Goal: Information Seeking & Learning: Check status

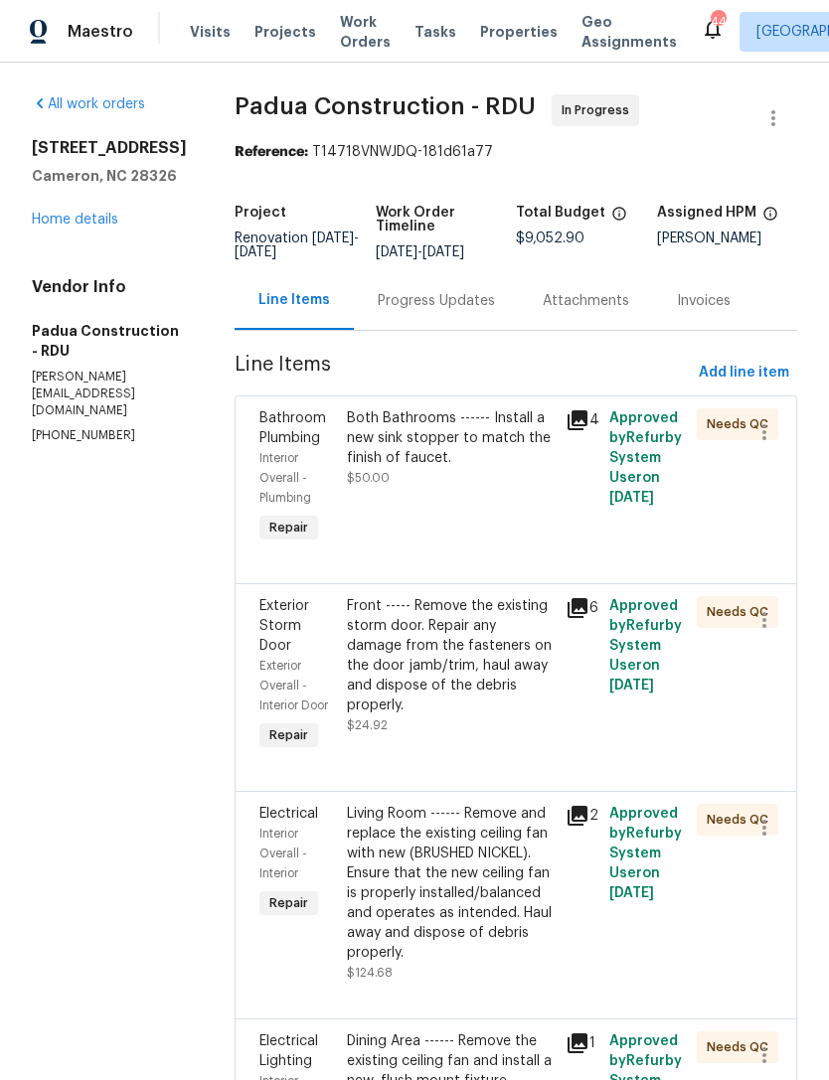
click at [103, 227] on link "Home details" at bounding box center [75, 220] width 86 height 14
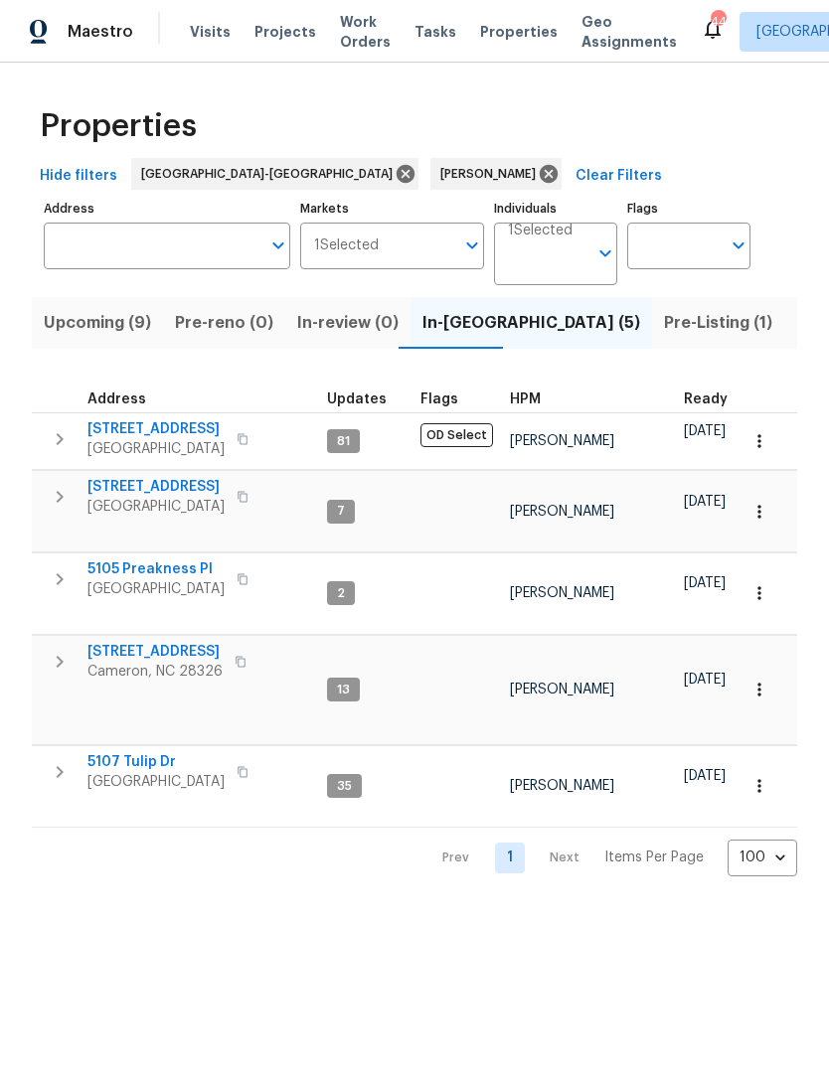
scroll to position [16, 309]
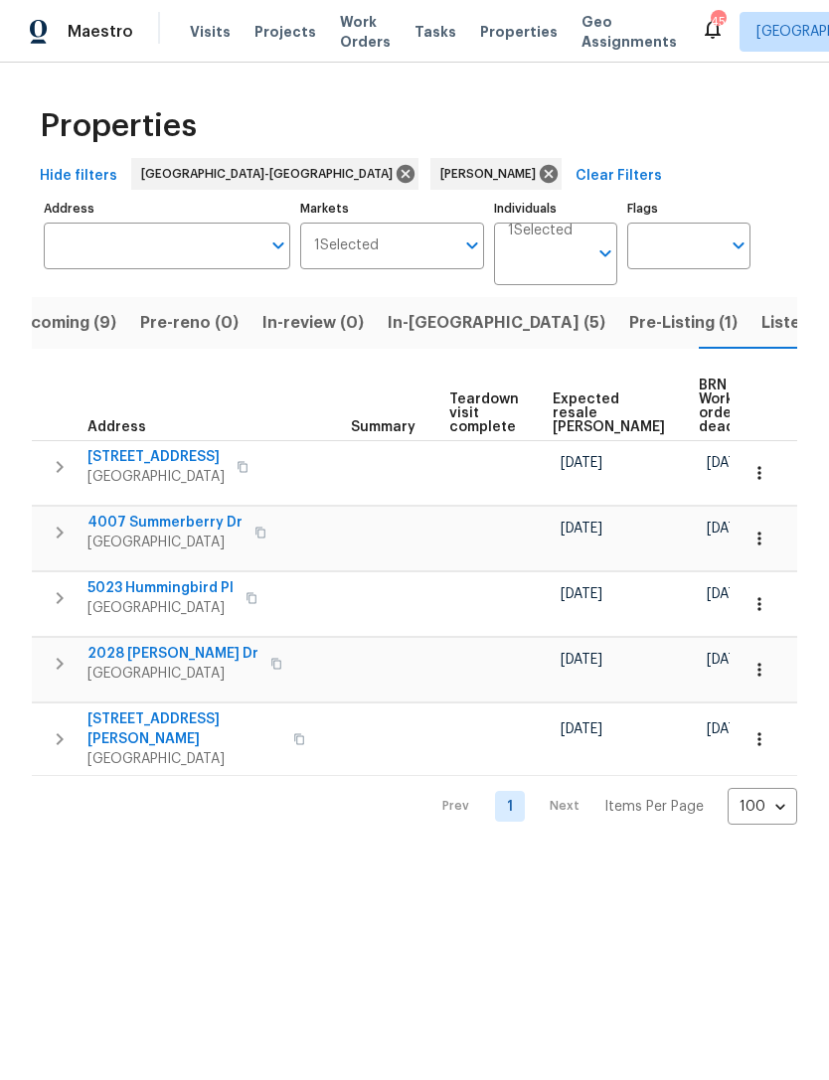
scroll to position [0, 334]
click at [761, 322] on span "Listed (10)" at bounding box center [802, 323] width 83 height 28
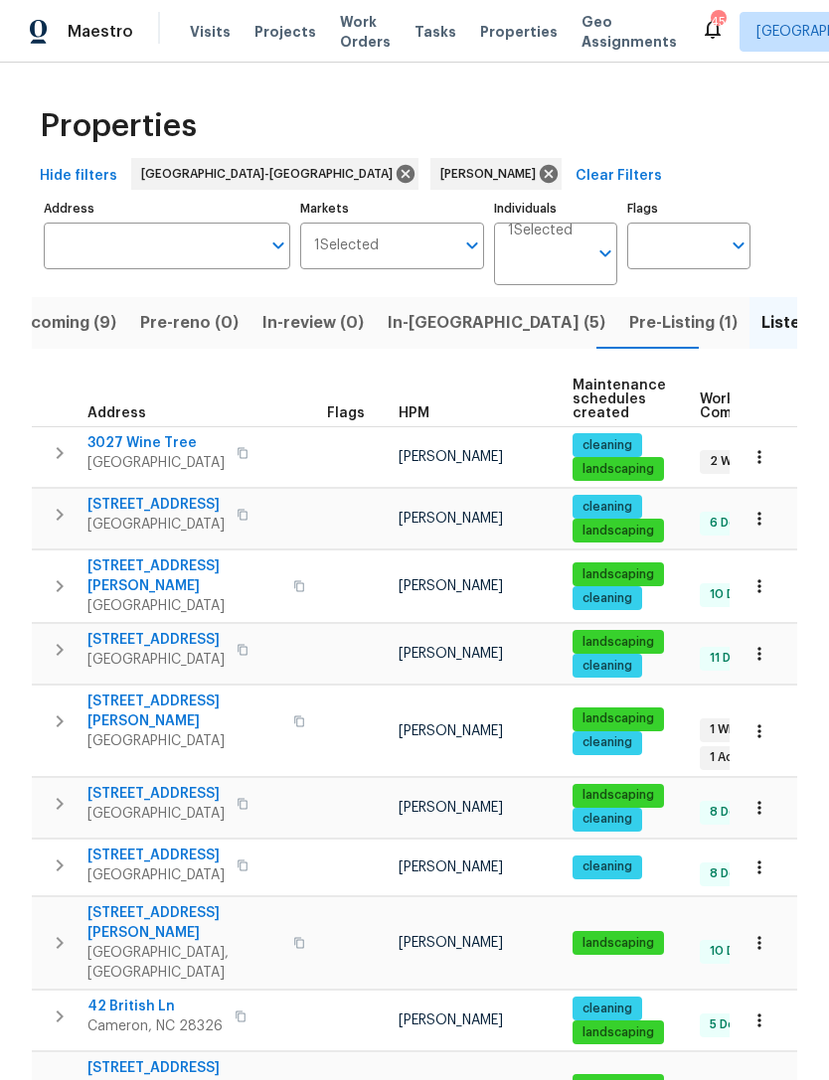
click at [629, 325] on span "Pre-Listing (1)" at bounding box center [683, 323] width 108 height 28
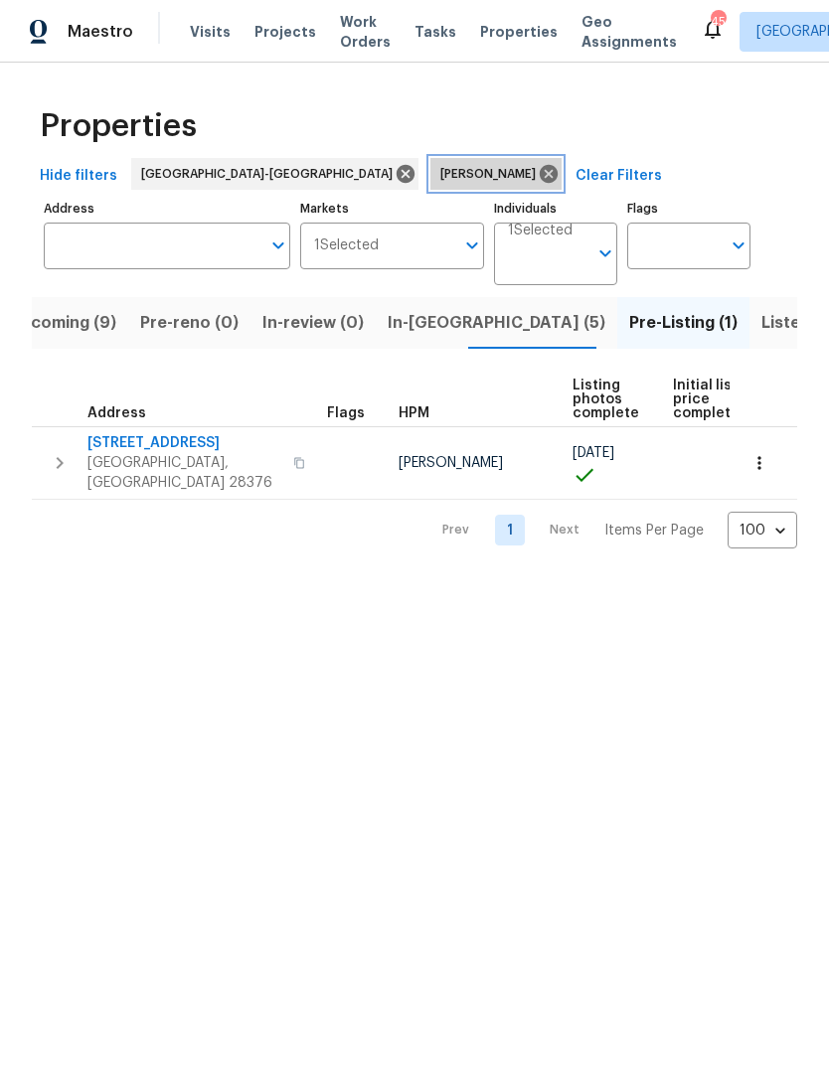
click at [540, 168] on icon at bounding box center [549, 174] width 18 height 18
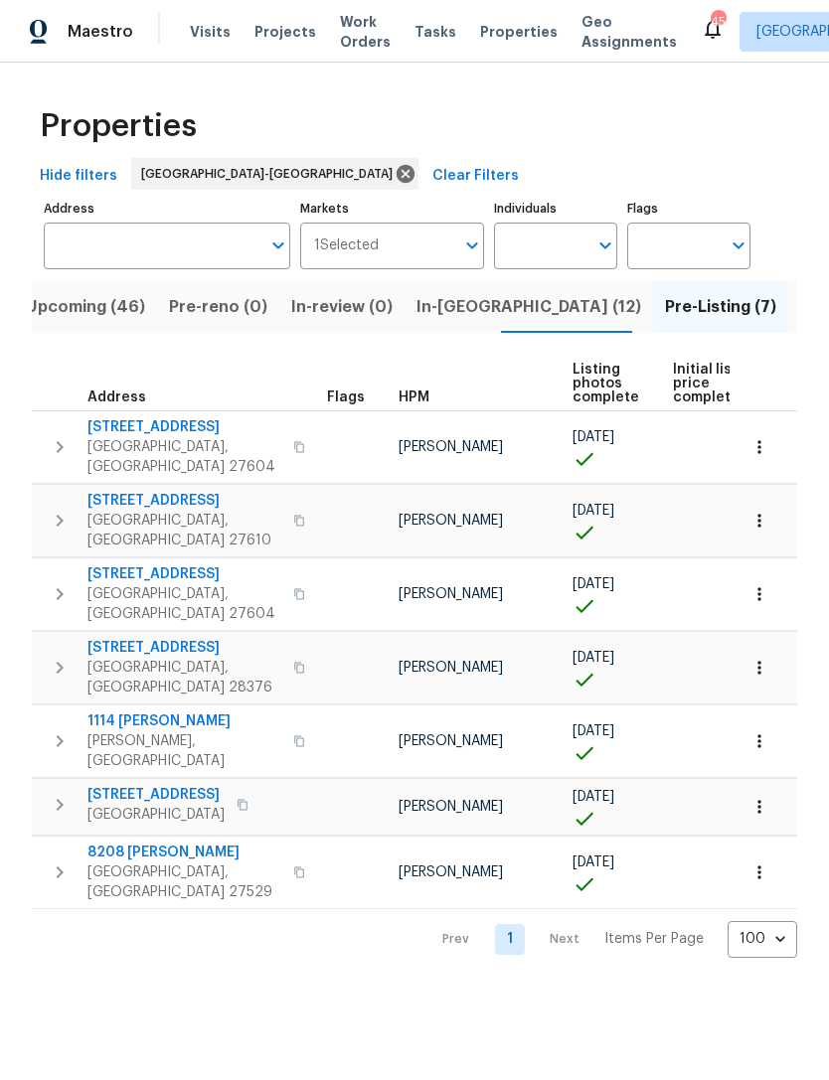
click at [530, 244] on input "Individuals" at bounding box center [540, 246] width 93 height 47
type input "Preston"
click at [568, 301] on li "[PERSON_NAME]" at bounding box center [555, 309] width 91 height 42
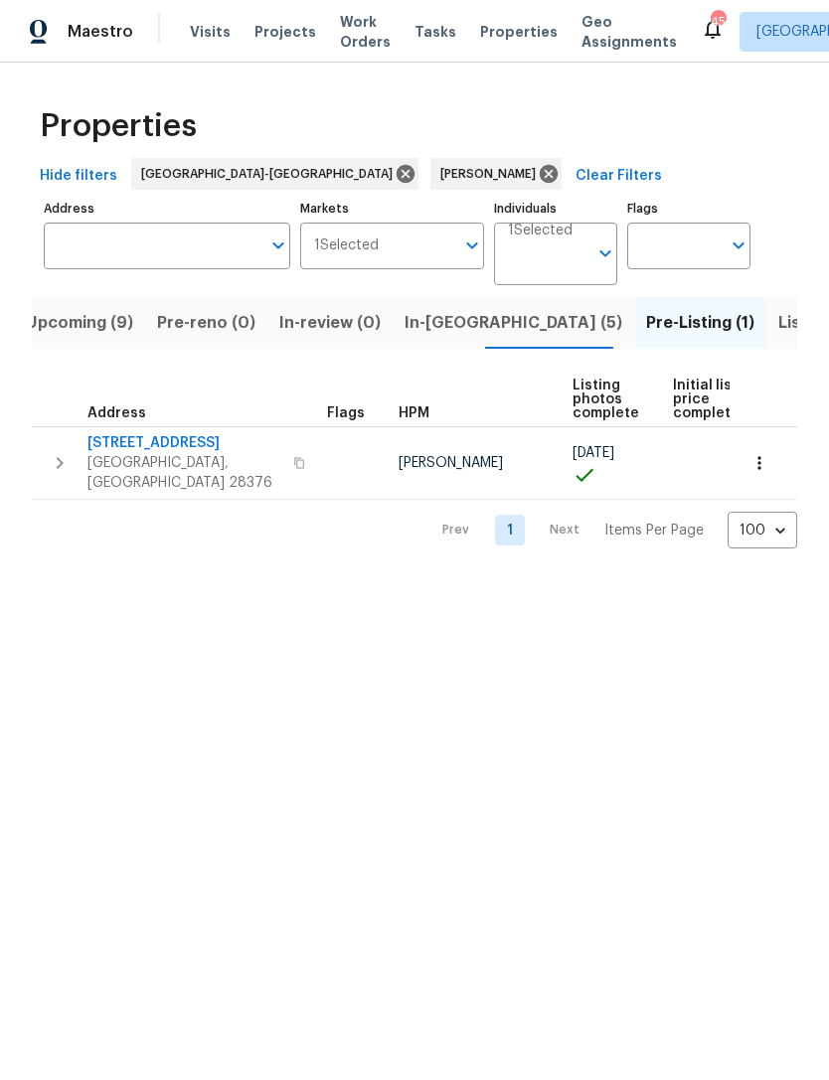
click at [83, 320] on span "Upcoming (9)" at bounding box center [79, 323] width 107 height 28
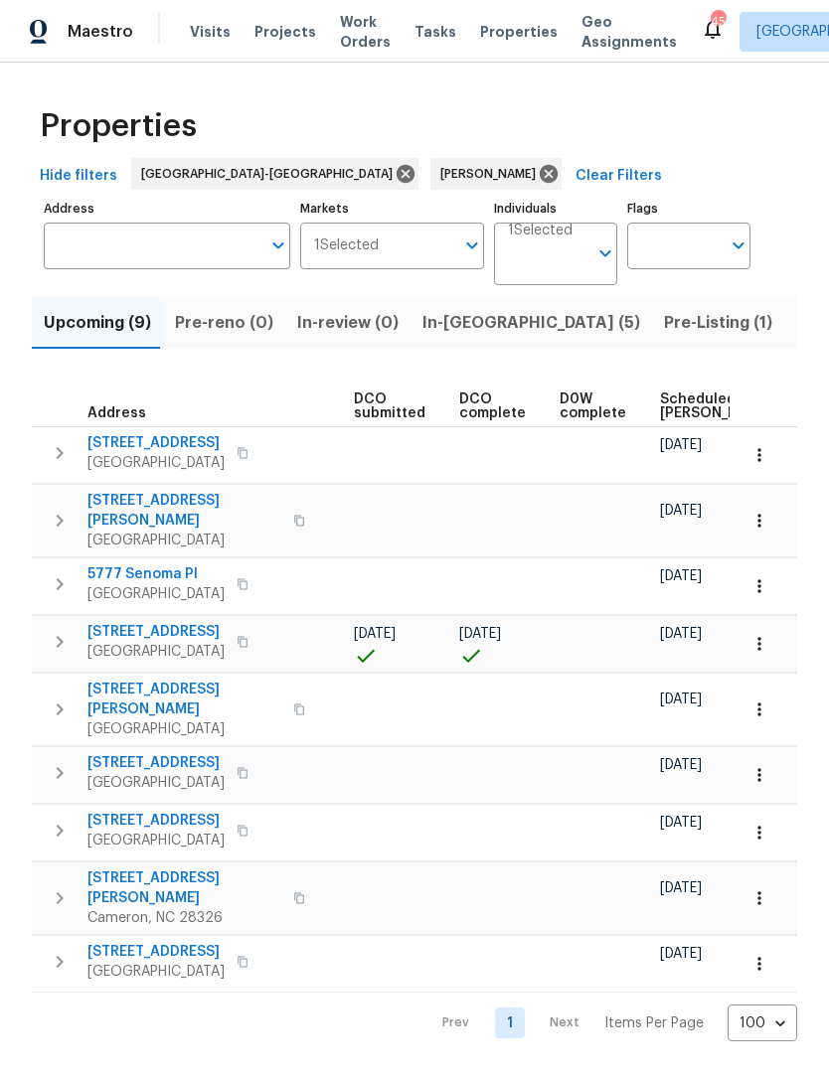
scroll to position [0, 332]
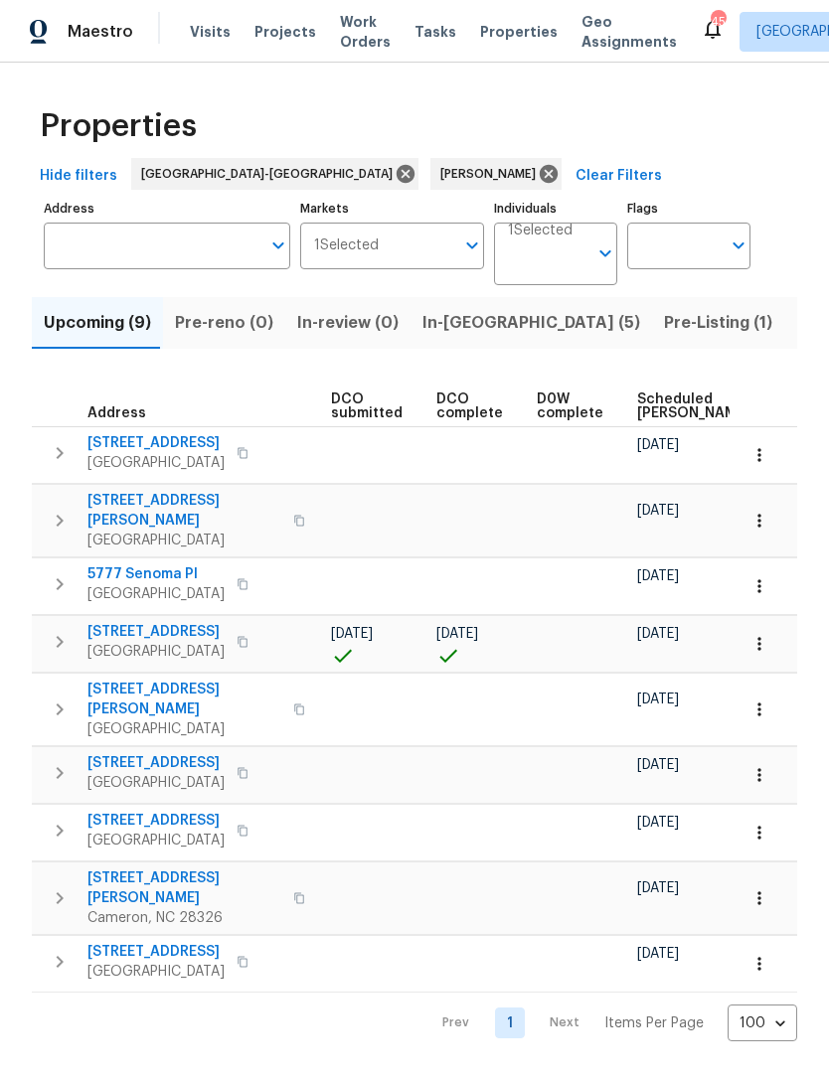
click at [655, 410] on span "Scheduled COE" at bounding box center [693, 406] width 112 height 28
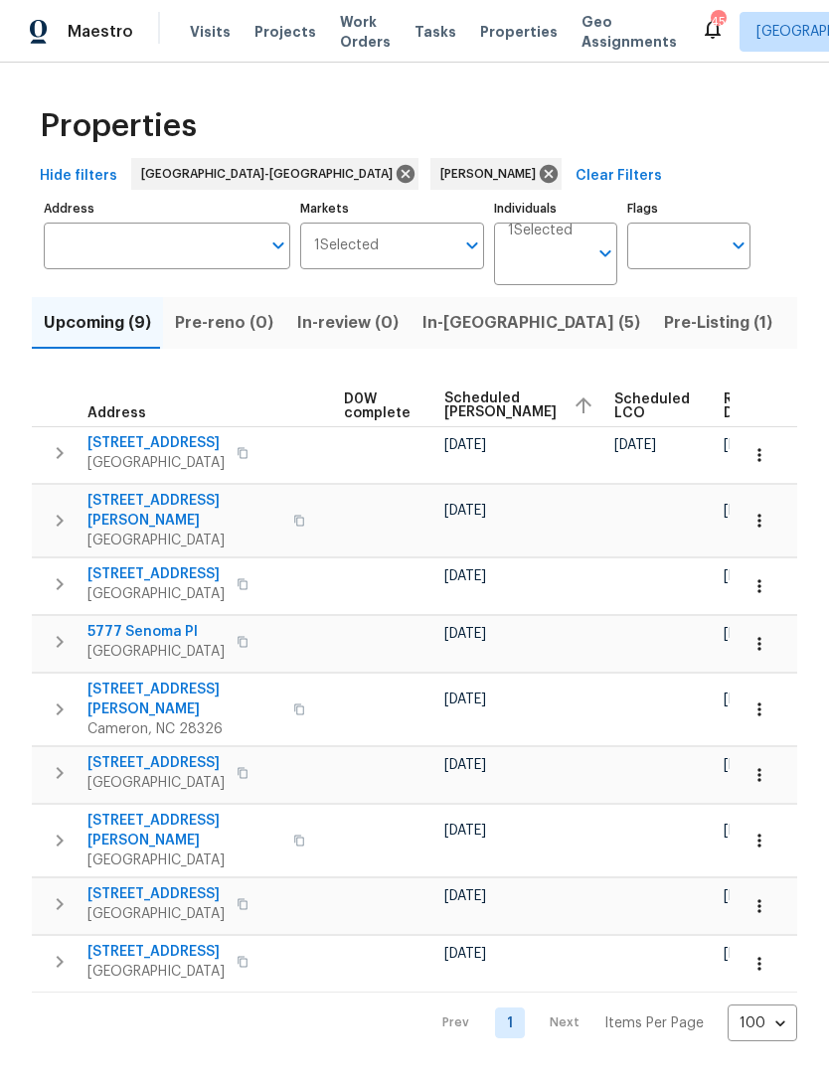
scroll to position [0, 524]
